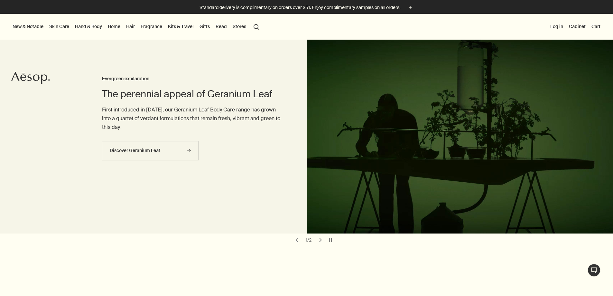
click at [100, 24] on link "Hand & Body" at bounding box center [89, 26] width 30 height 8
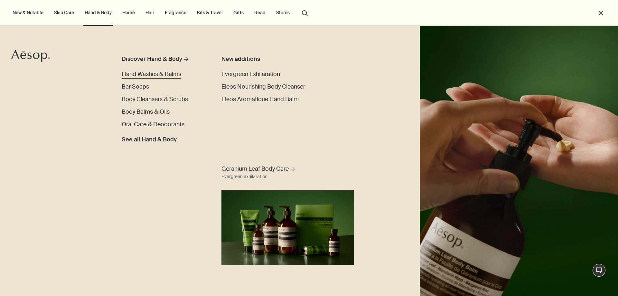
click at [154, 74] on span "Hand Washes & Balms" at bounding box center [152, 74] width 60 height 8
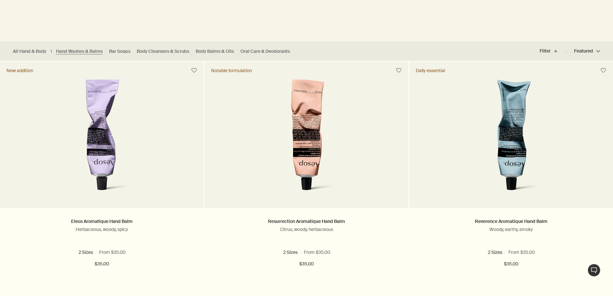
scroll to position [161, 0]
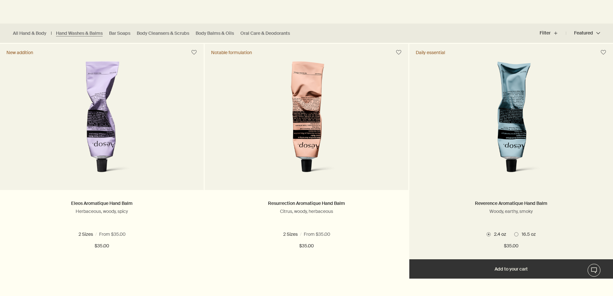
click at [510, 138] on img at bounding box center [511, 120] width 100 height 119
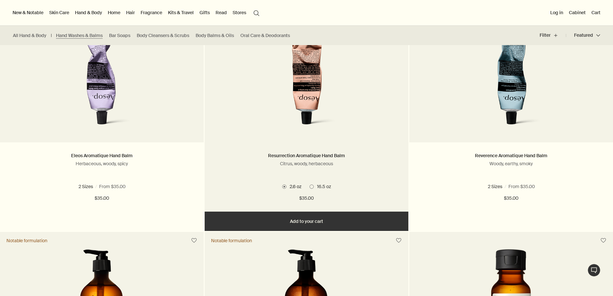
scroll to position [193, 0]
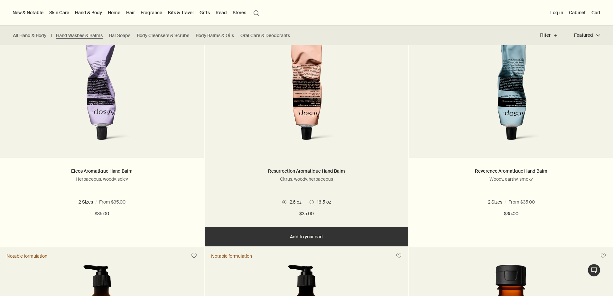
click at [313, 107] on img at bounding box center [307, 88] width 100 height 119
